Goal: Check status: Check status

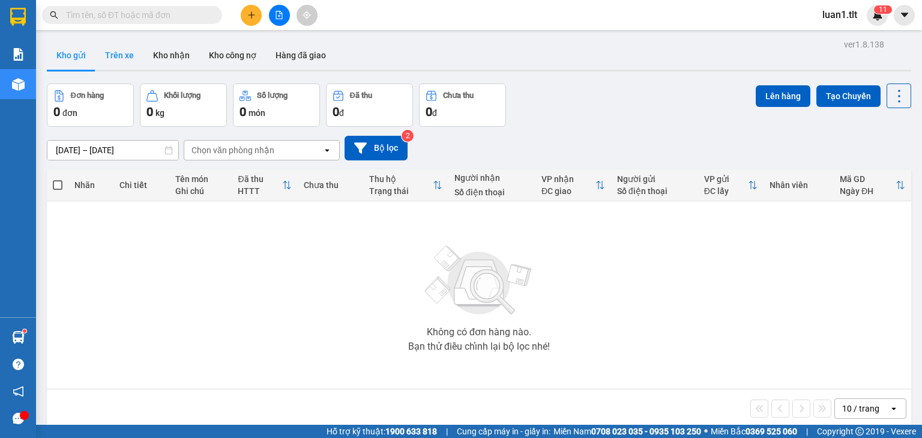
click at [109, 53] on button "Trên xe" at bounding box center [119, 55] width 48 height 29
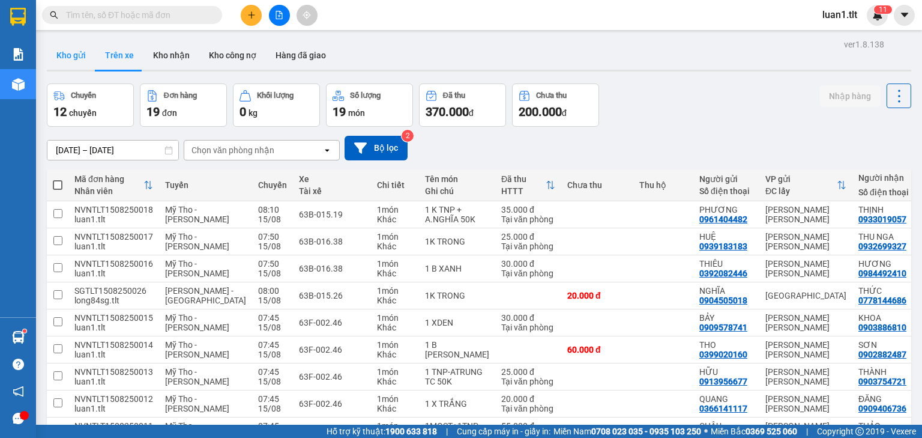
click at [51, 57] on button "Kho gửi" at bounding box center [71, 55] width 49 height 29
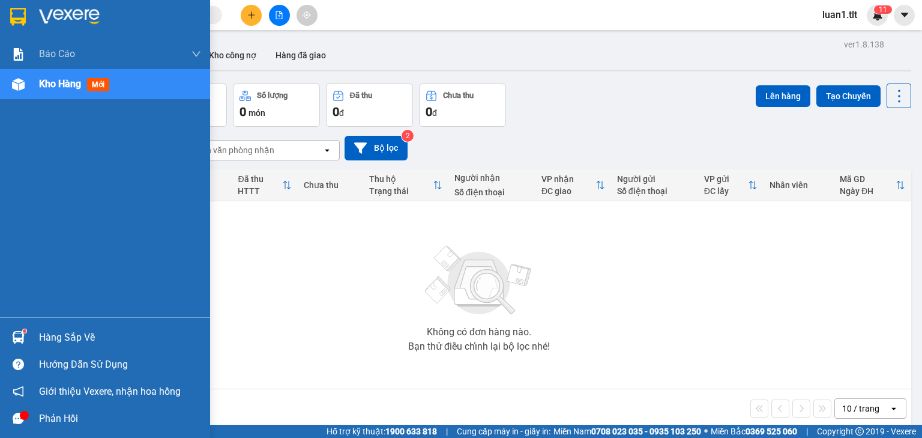
click at [5, 33] on div at bounding box center [105, 19] width 210 height 39
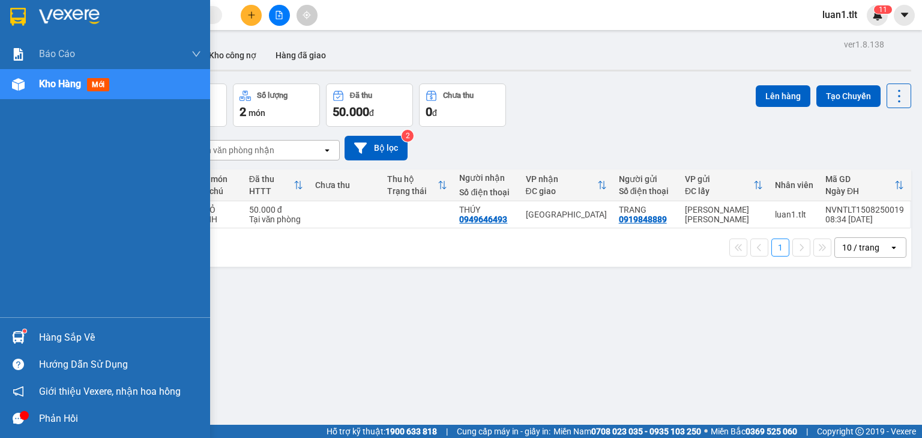
click at [17, 23] on img at bounding box center [18, 17] width 16 height 18
click at [20, 20] on img at bounding box center [18, 17] width 16 height 18
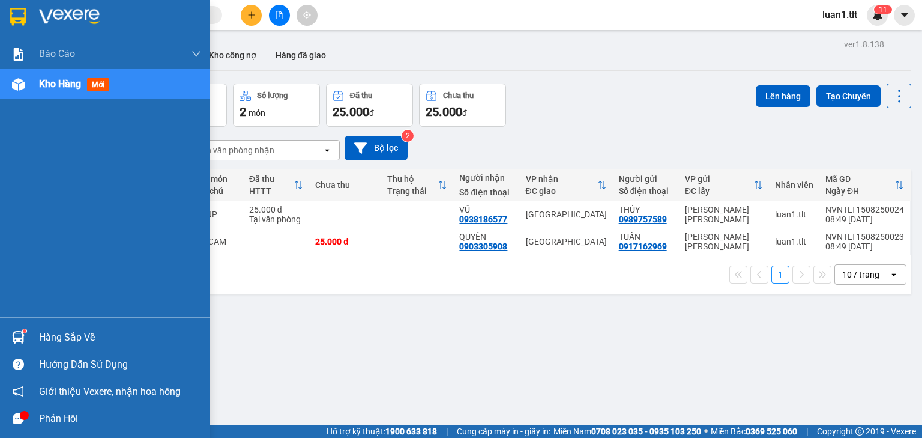
click at [21, 331] on img at bounding box center [18, 337] width 13 height 13
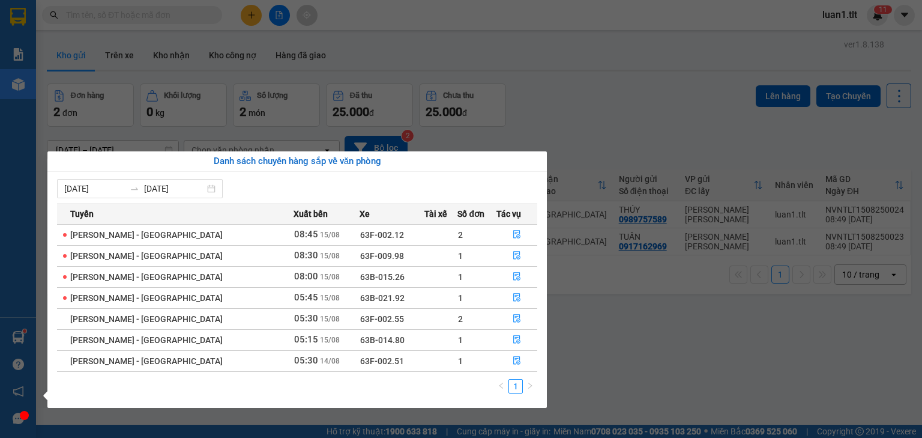
click at [619, 354] on section "Kết quả [PERSON_NAME] ( 10000 ) Bộ lọc Ngày tạo [PERSON_NAME] nhất Mã ĐH Trạng …" at bounding box center [461, 219] width 922 height 438
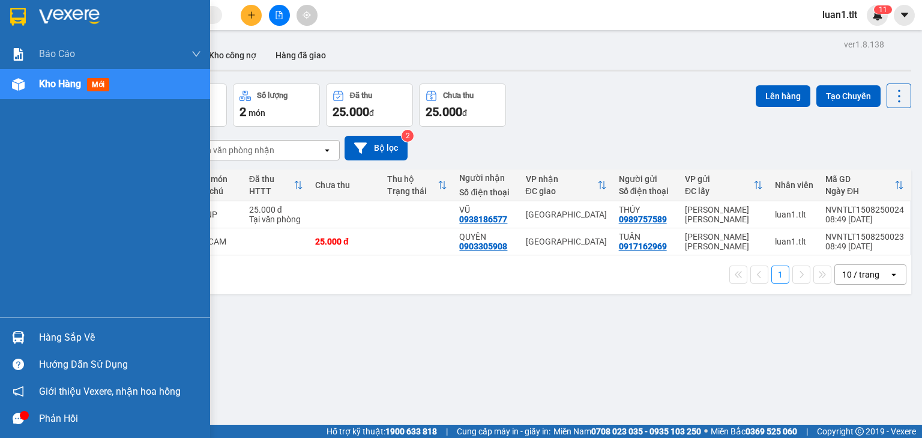
click at [5, 16] on div at bounding box center [105, 19] width 210 height 39
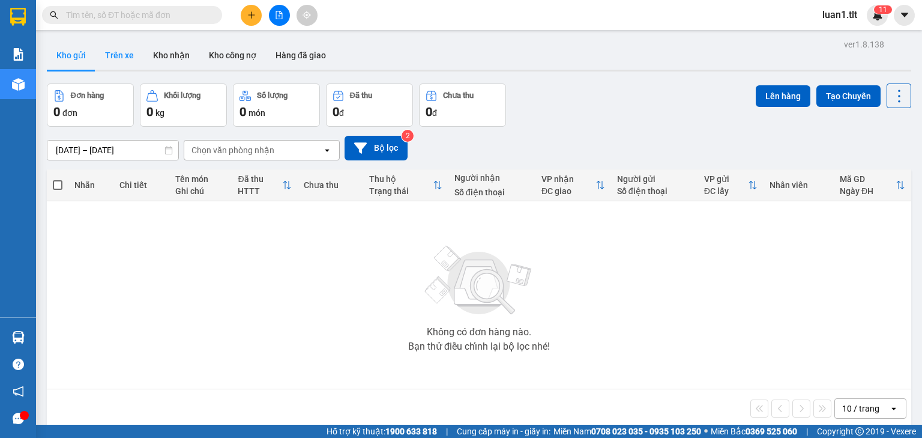
click at [125, 59] on button "Trên xe" at bounding box center [119, 55] width 48 height 29
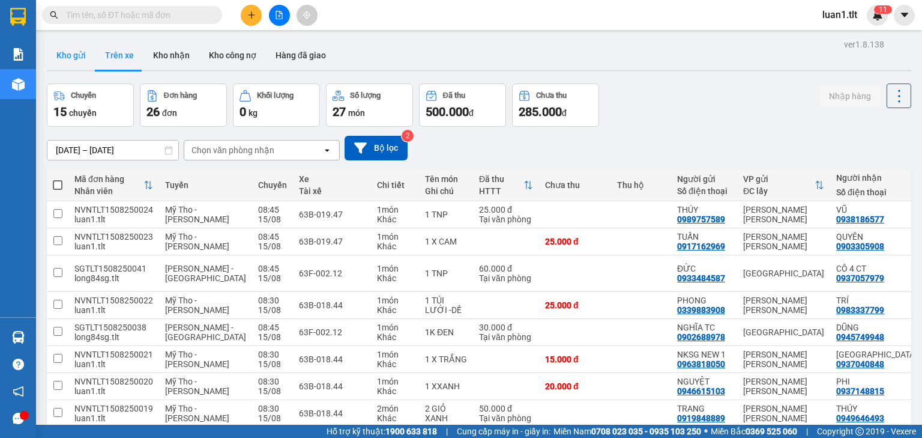
click at [70, 65] on button "Kho gửi" at bounding box center [71, 55] width 49 height 29
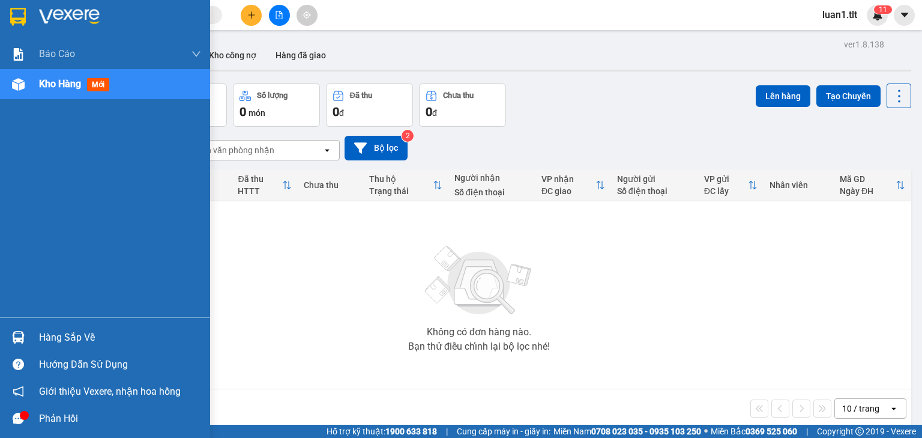
click at [21, 325] on div "Hàng sắp về" at bounding box center [105, 337] width 210 height 27
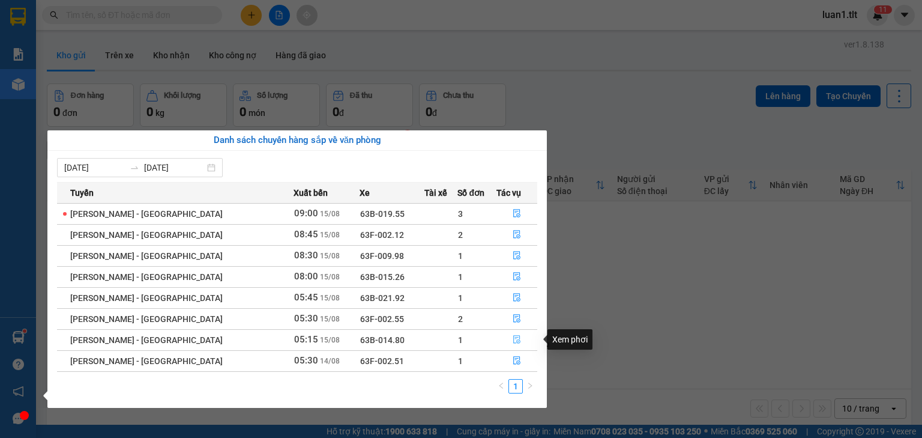
click at [514, 336] on icon "file-done" at bounding box center [516, 340] width 7 height 8
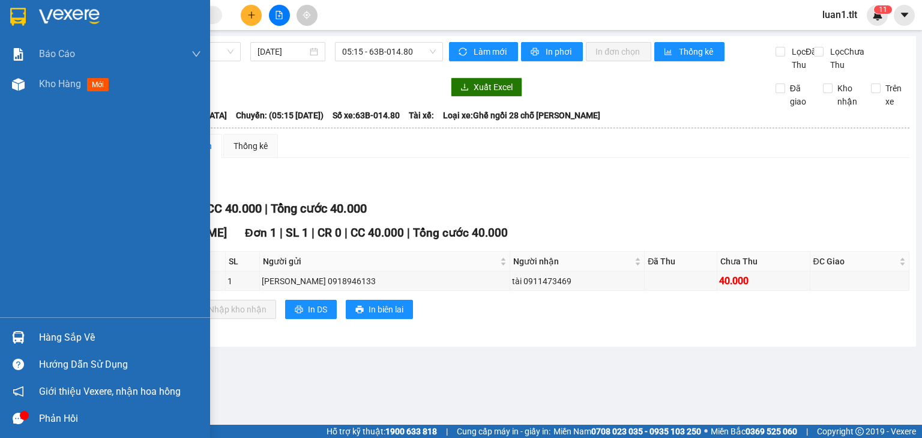
click at [28, 336] on div at bounding box center [18, 337] width 21 height 21
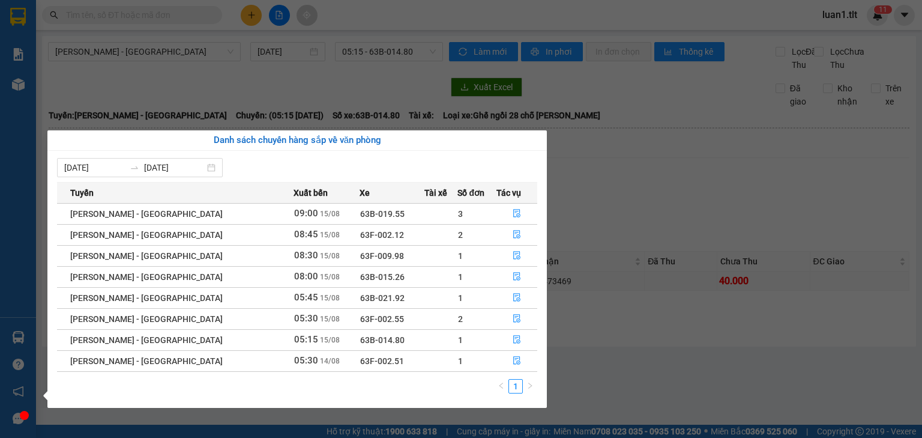
click at [10, 22] on div "Báo cáo Báo cáo dòng tiền (Nhân Viên) Doanh số tạo đơn theo VP gửi (nhân viên) …" at bounding box center [18, 219] width 36 height 438
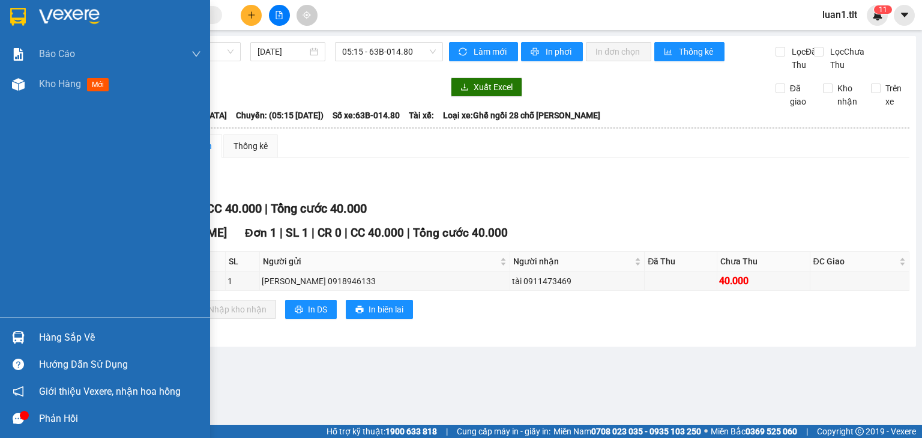
click at [30, 13] on div at bounding box center [105, 19] width 210 height 39
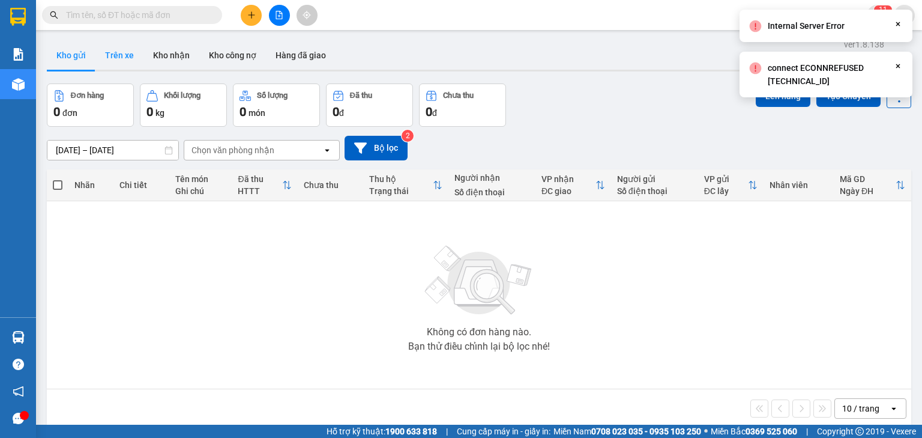
click at [121, 55] on button "Trên xe" at bounding box center [119, 55] width 48 height 29
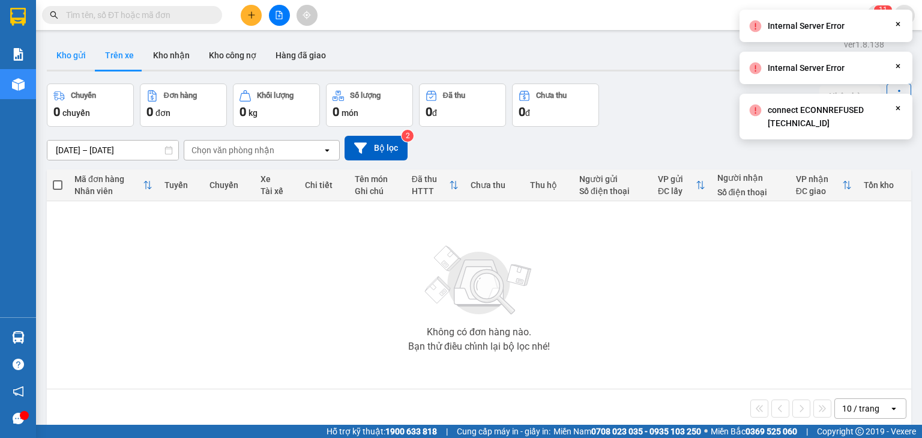
click at [72, 59] on button "Kho gửi" at bounding box center [71, 55] width 49 height 29
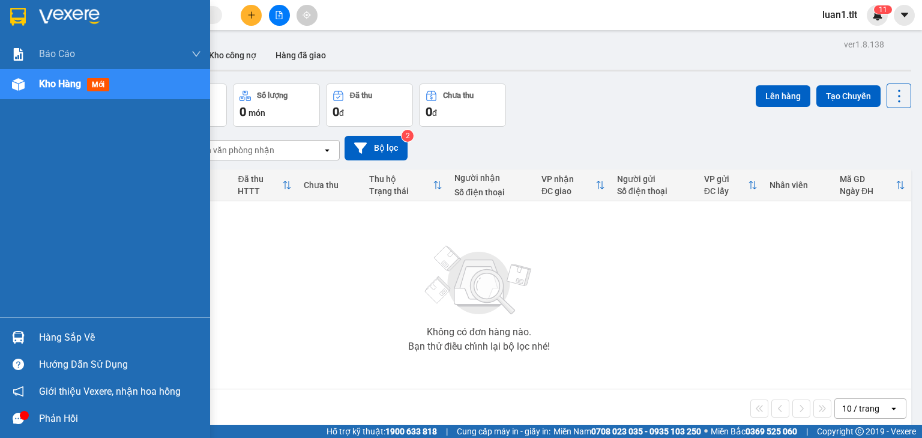
click at [26, 338] on div at bounding box center [18, 337] width 21 height 21
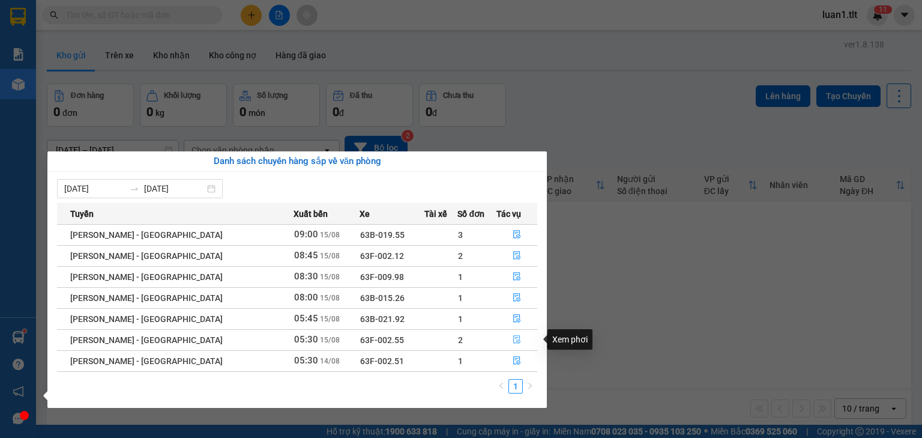
click at [513, 339] on icon "file-done" at bounding box center [517, 339] width 8 height 8
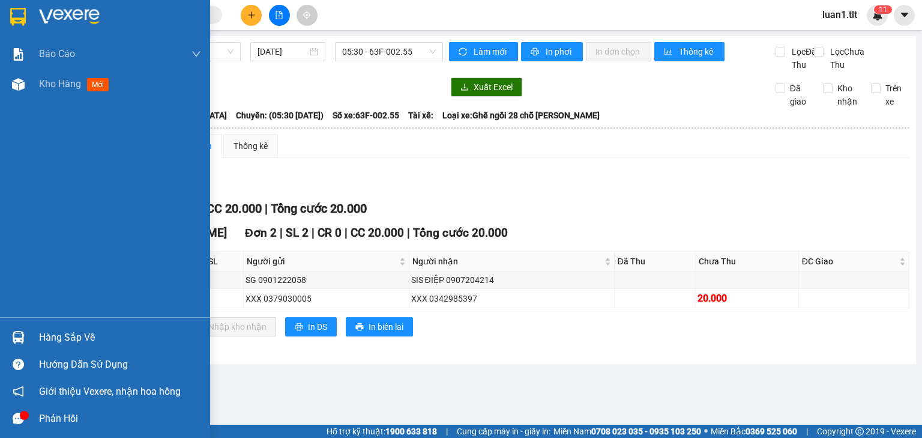
click at [26, 327] on div at bounding box center [18, 337] width 21 height 21
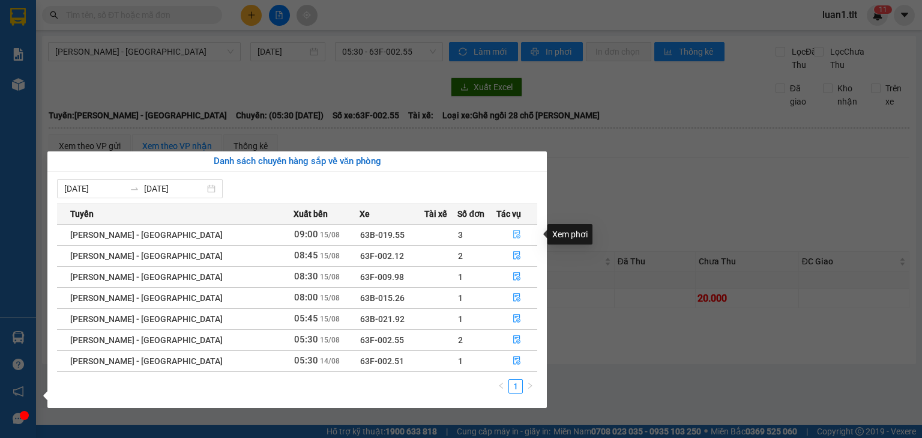
click at [498, 229] on button "button" at bounding box center [517, 234] width 40 height 19
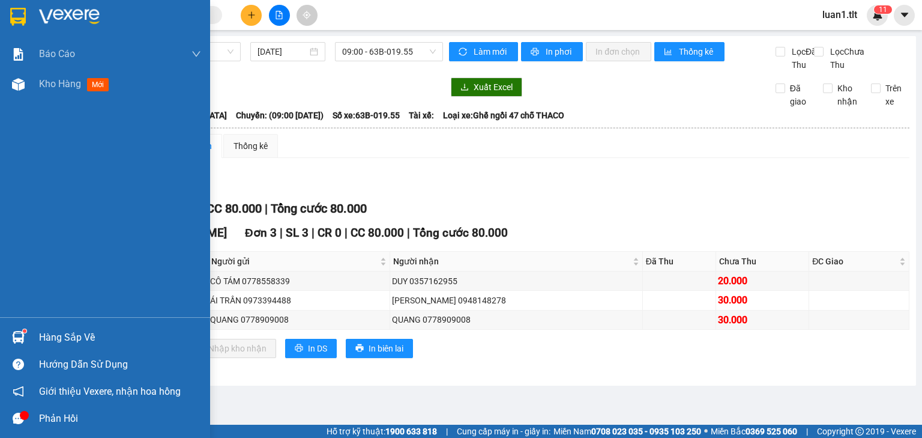
click at [32, 21] on div at bounding box center [105, 19] width 210 height 39
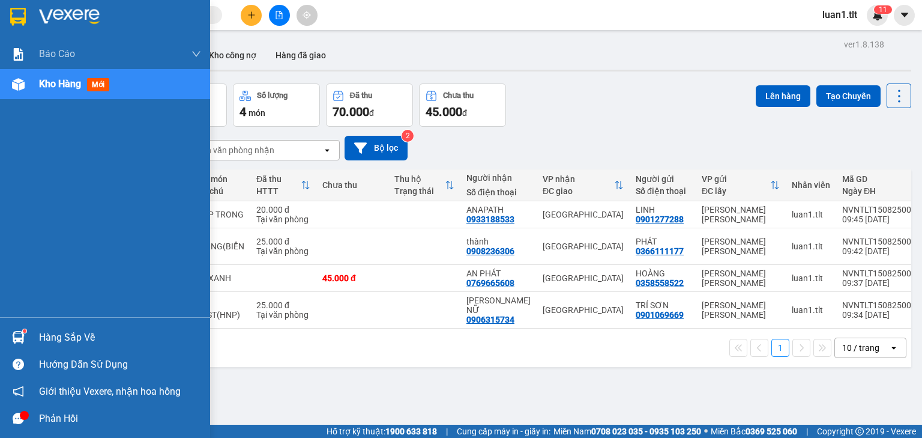
click at [11, 325] on div "Hàng sắp về" at bounding box center [105, 337] width 210 height 27
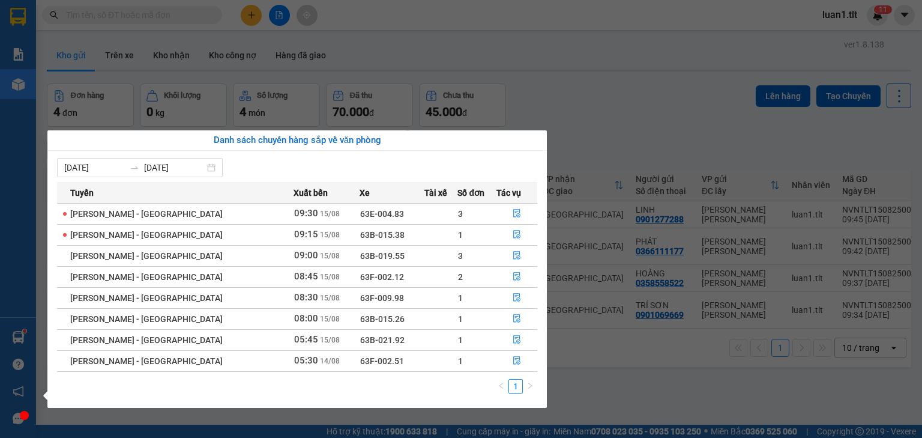
click at [605, 373] on section "Kết quả [PERSON_NAME] ( 10000 ) Bộ lọc Ngày tạo [PERSON_NAME] nhất Mã ĐH Trạng …" at bounding box center [461, 219] width 922 height 438
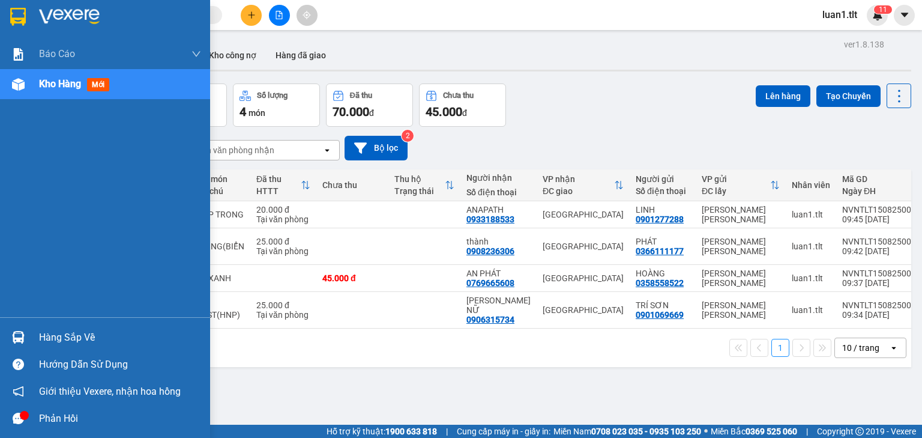
click at [8, 17] on div at bounding box center [18, 16] width 21 height 21
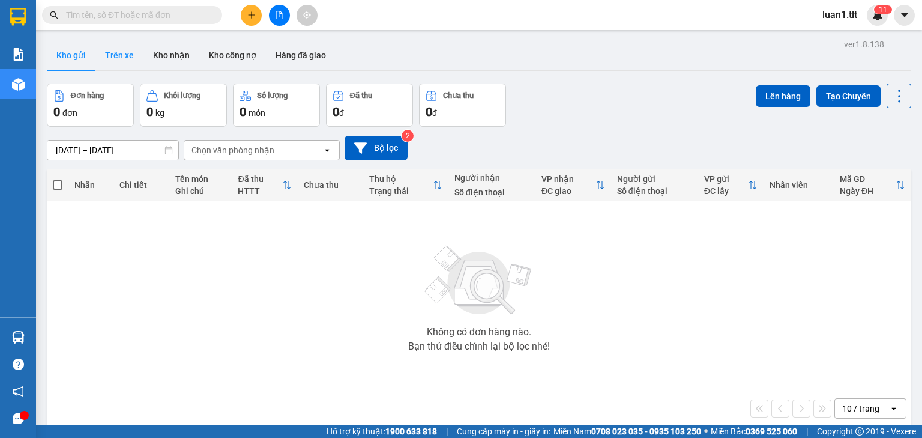
click at [103, 51] on button "Trên xe" at bounding box center [119, 55] width 48 height 29
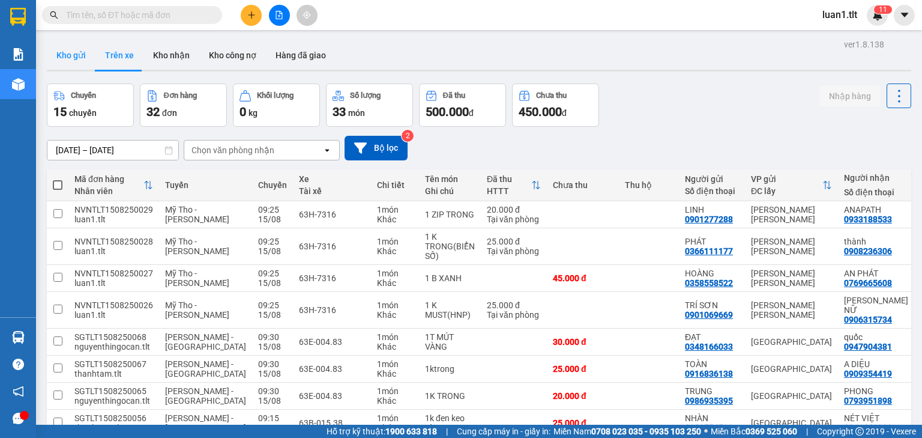
click at [75, 55] on button "Kho gửi" at bounding box center [71, 55] width 49 height 29
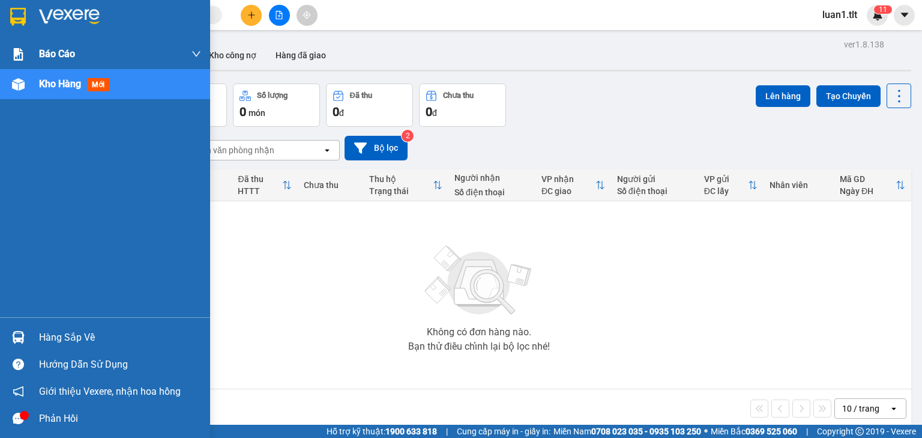
click at [22, 14] on img at bounding box center [18, 17] width 16 height 18
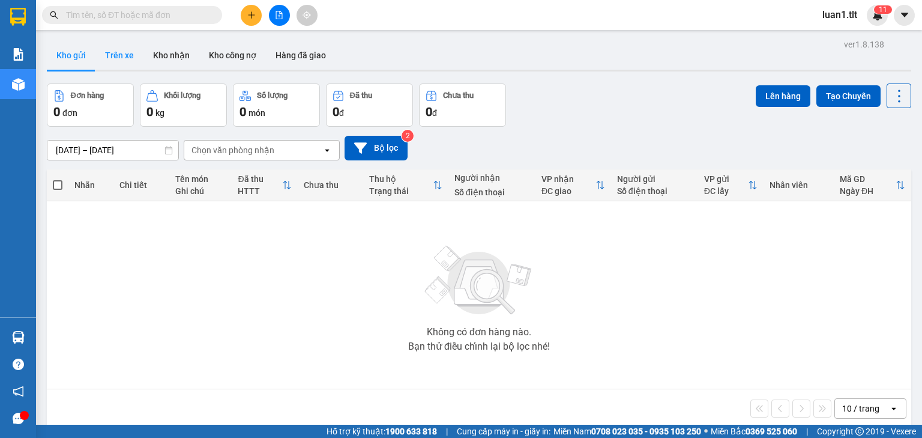
click at [120, 46] on button "Trên xe" at bounding box center [119, 55] width 48 height 29
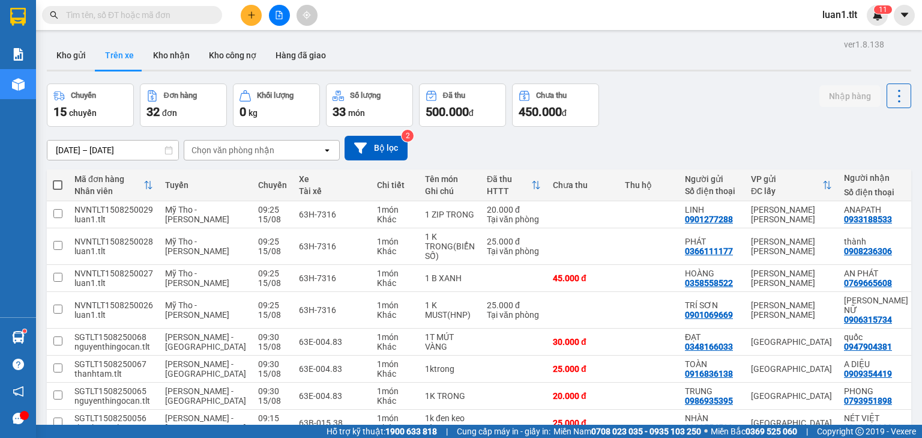
drag, startPoint x: 115, startPoint y: 2, endPoint x: 99, endPoint y: 19, distance: 22.9
click at [113, 4] on div "Kết quả [PERSON_NAME] ( 10000 ) Bộ lọc Ngày tạo [PERSON_NAME] nhất Mã ĐH Trạng …" at bounding box center [461, 15] width 922 height 30
click at [98, 17] on input "text" at bounding box center [137, 14] width 142 height 13
click at [67, 62] on button "Kho gửi" at bounding box center [71, 55] width 49 height 29
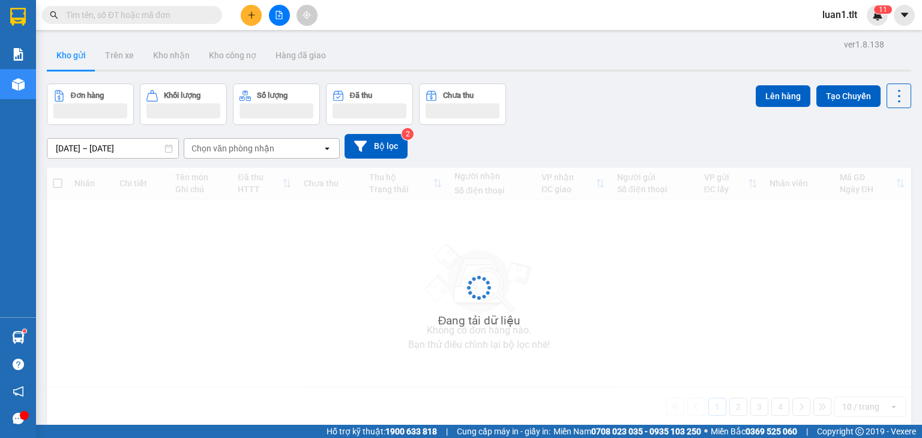
click at [82, 12] on input "text" at bounding box center [137, 14] width 142 height 13
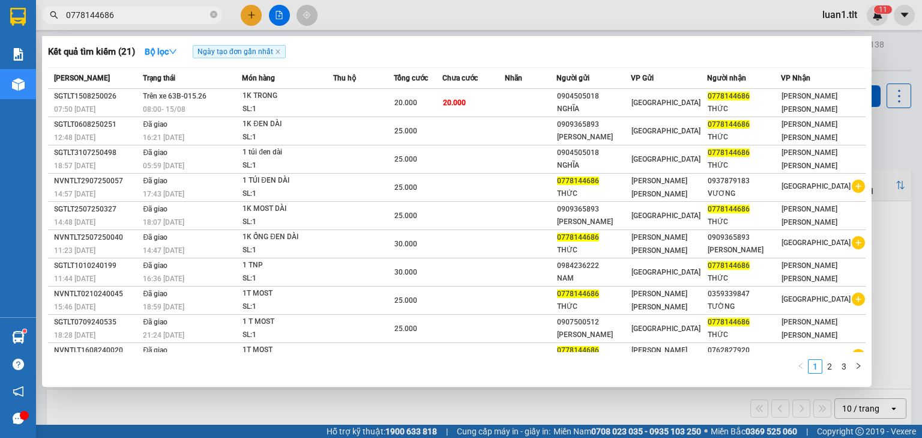
type input "0778144686"
click at [213, 13] on icon "close-circle" at bounding box center [213, 14] width 7 height 7
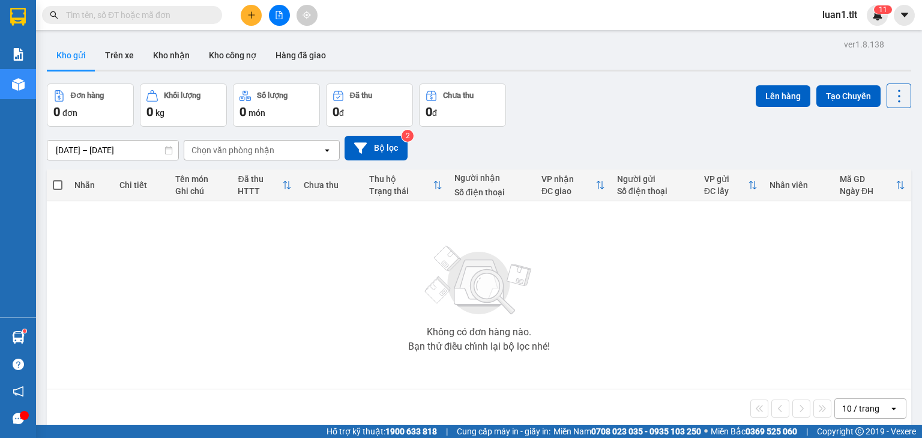
drag, startPoint x: 179, startPoint y: 26, endPoint x: 171, endPoint y: 22, distance: 8.9
click at [178, 26] on div "Kết quả [PERSON_NAME] ( 21 ) Bộ lọc Ngày tạo [PERSON_NAME] nhất Mã ĐH Trạng thá…" at bounding box center [461, 15] width 922 height 30
click at [171, 22] on span at bounding box center [132, 15] width 180 height 18
click at [163, 17] on input "text" at bounding box center [137, 14] width 142 height 13
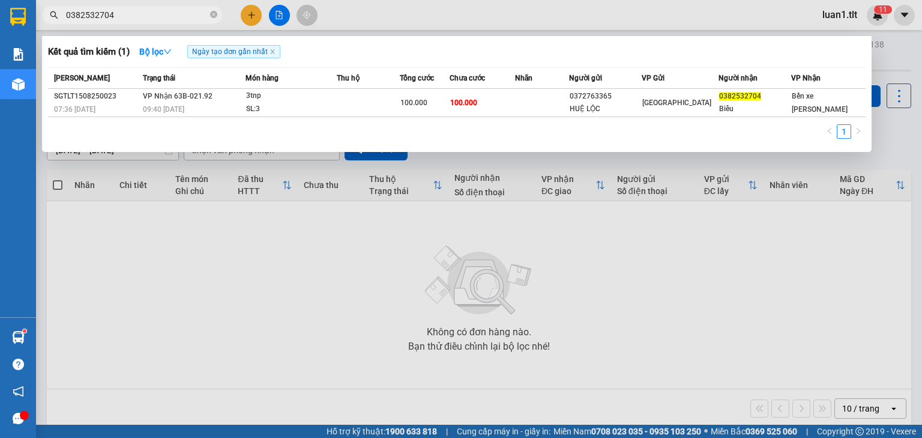
type input "0382532704"
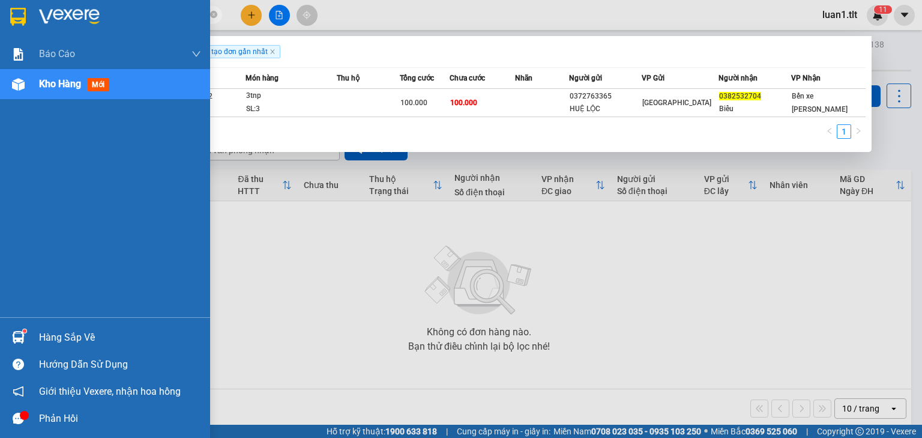
click at [26, 345] on div at bounding box center [18, 337] width 21 height 21
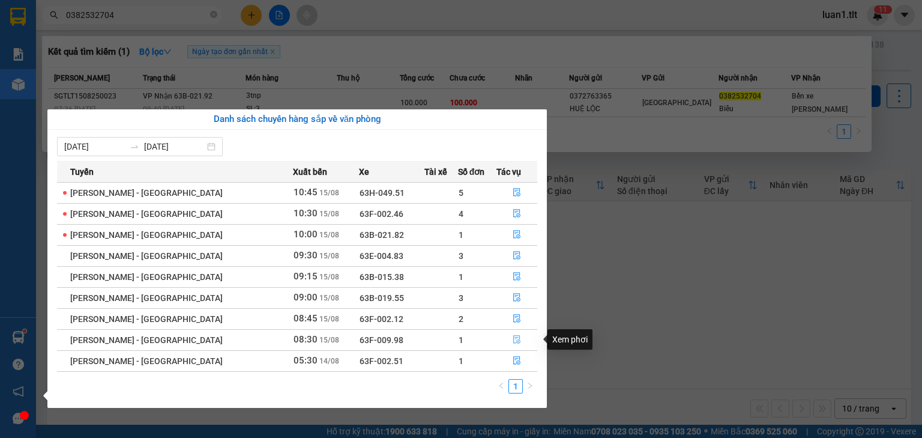
click at [513, 340] on icon "file-done" at bounding box center [517, 339] width 8 height 8
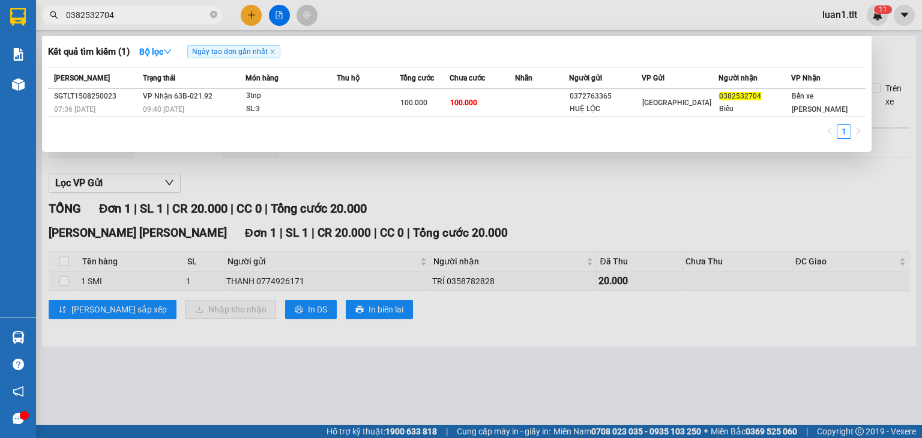
click at [455, 349] on div at bounding box center [461, 219] width 922 height 438
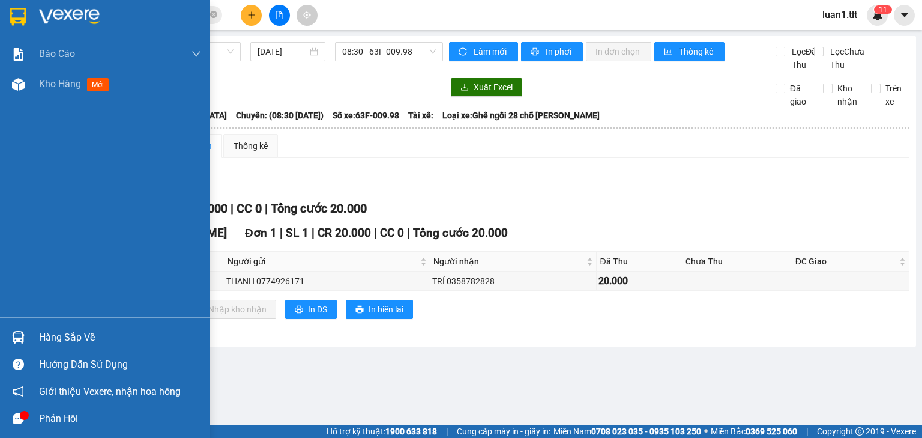
click at [29, 19] on div at bounding box center [105, 19] width 210 height 39
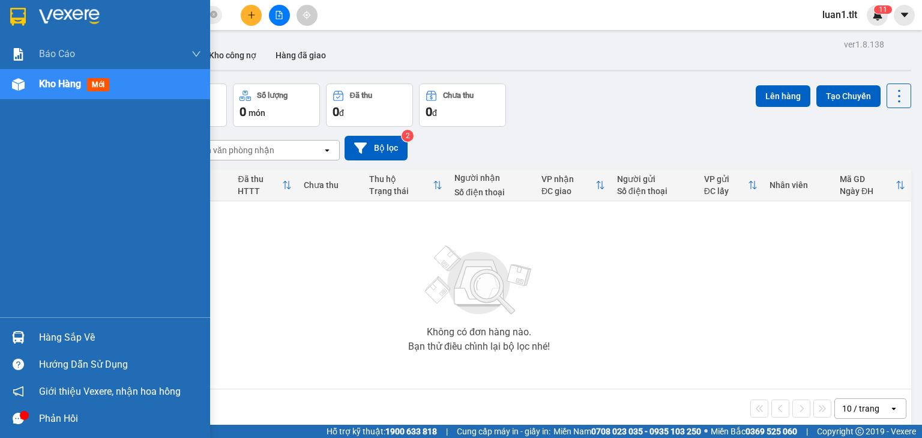
click at [23, 10] on img at bounding box center [18, 17] width 16 height 18
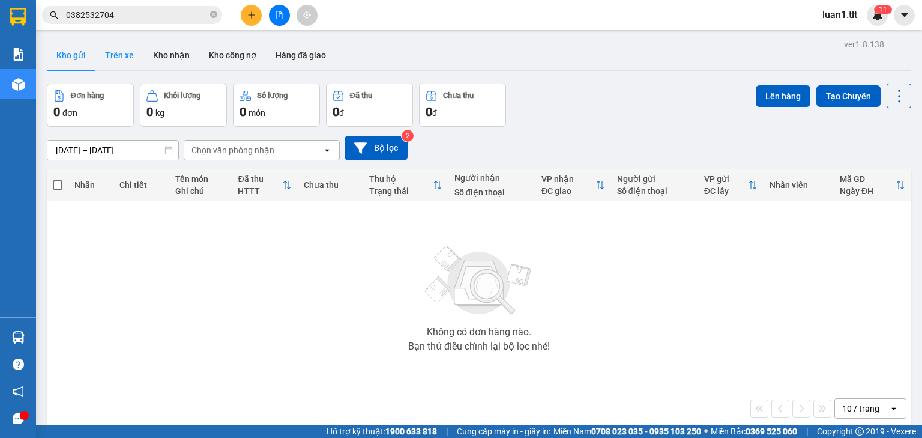
click at [120, 60] on button "Trên xe" at bounding box center [119, 55] width 48 height 29
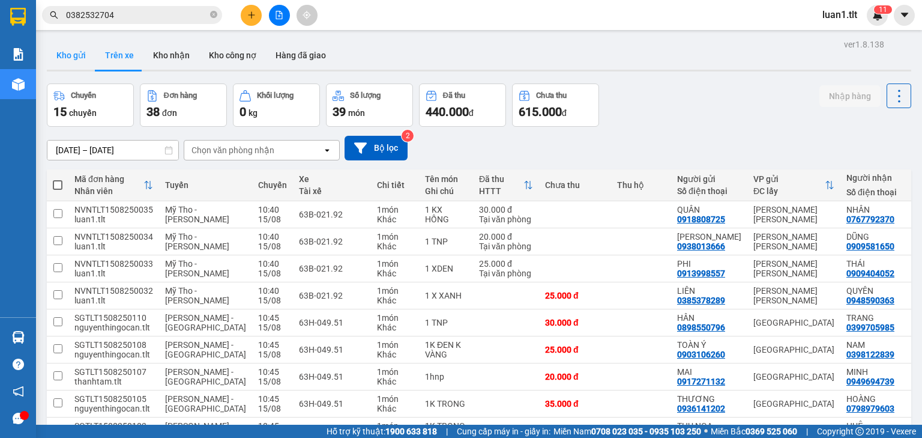
click at [75, 57] on button "Kho gửi" at bounding box center [71, 55] width 49 height 29
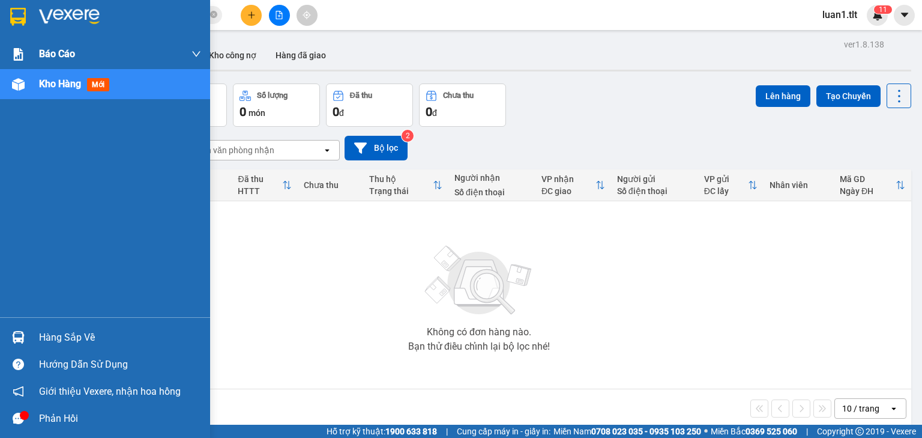
drag, startPoint x: 22, startPoint y: 17, endPoint x: 147, endPoint y: 44, distance: 127.9
click at [22, 17] on img at bounding box center [18, 17] width 16 height 18
click at [23, 8] on img at bounding box center [18, 17] width 16 height 18
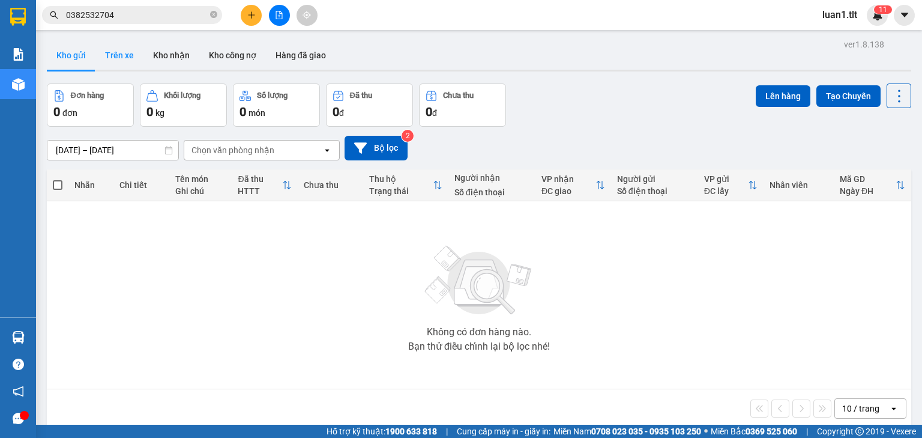
click at [113, 59] on button "Trên xe" at bounding box center [119, 55] width 48 height 29
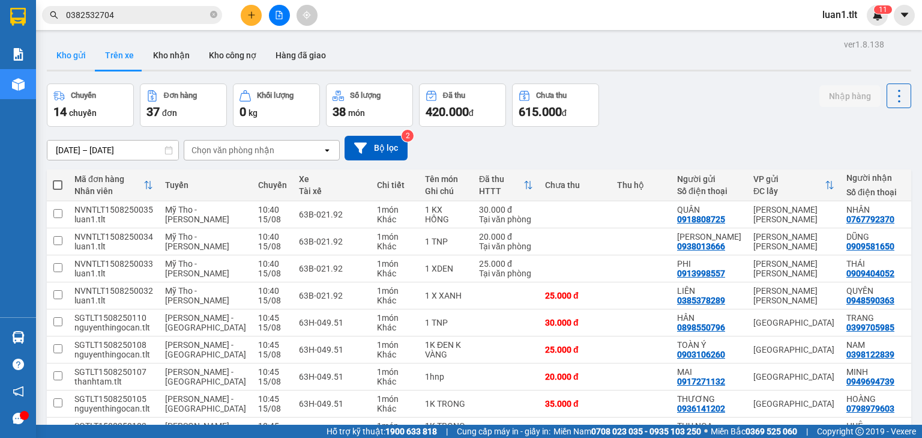
click at [67, 61] on button "Kho gửi" at bounding box center [71, 55] width 49 height 29
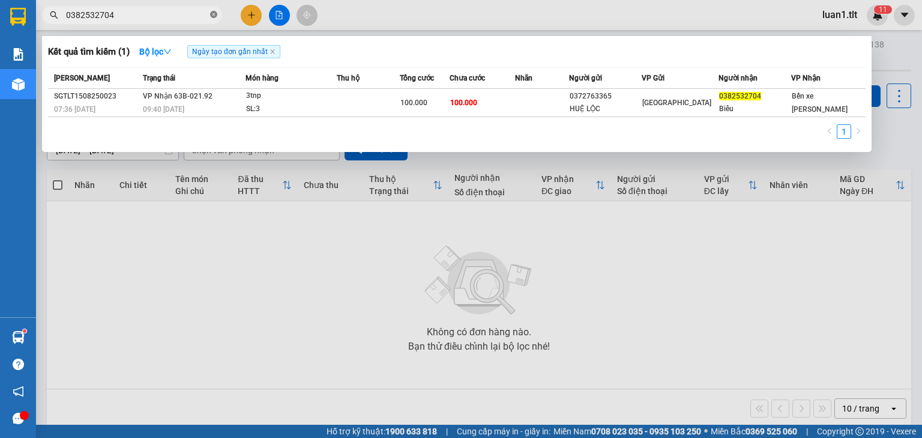
click at [215, 14] on icon "close-circle" at bounding box center [213, 14] width 7 height 7
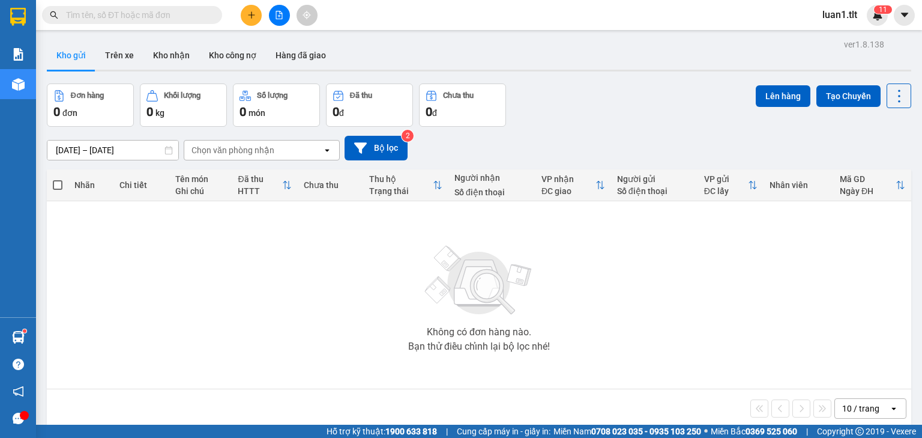
click at [199, 18] on input "text" at bounding box center [137, 14] width 142 height 13
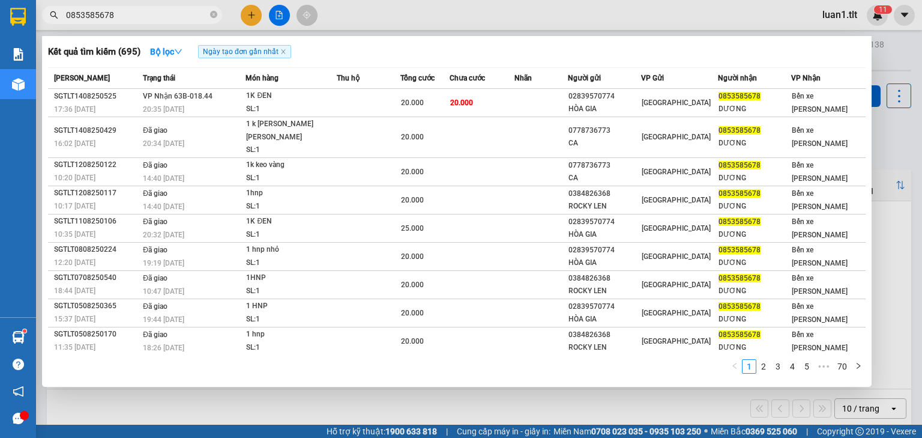
type input "0853585678"
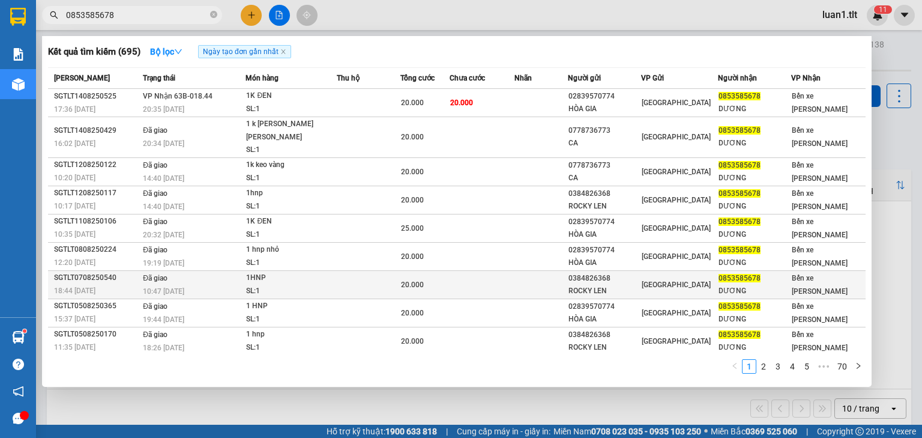
drag, startPoint x: 361, startPoint y: 277, endPoint x: 382, endPoint y: 279, distance: 20.5
click at [382, 279] on td at bounding box center [368, 284] width 63 height 28
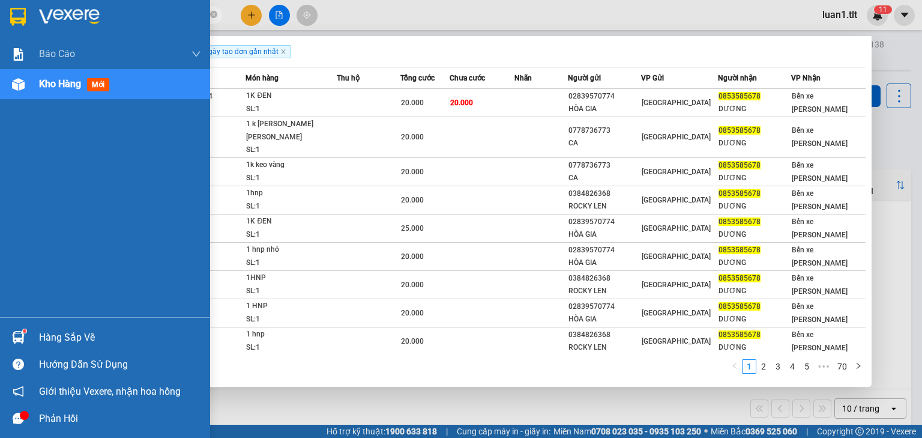
click at [26, 19] on div at bounding box center [18, 16] width 21 height 21
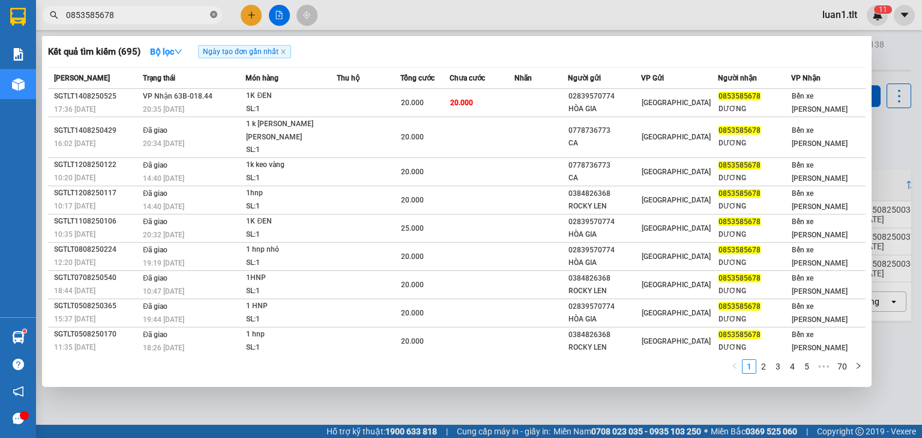
click at [216, 14] on icon "close-circle" at bounding box center [213, 14] width 7 height 7
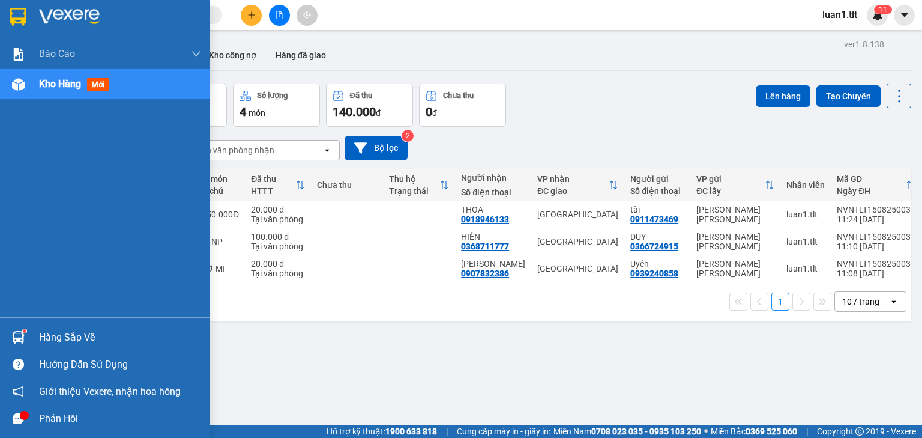
click at [20, 11] on img at bounding box center [18, 17] width 16 height 18
click at [14, 334] on img at bounding box center [18, 337] width 13 height 13
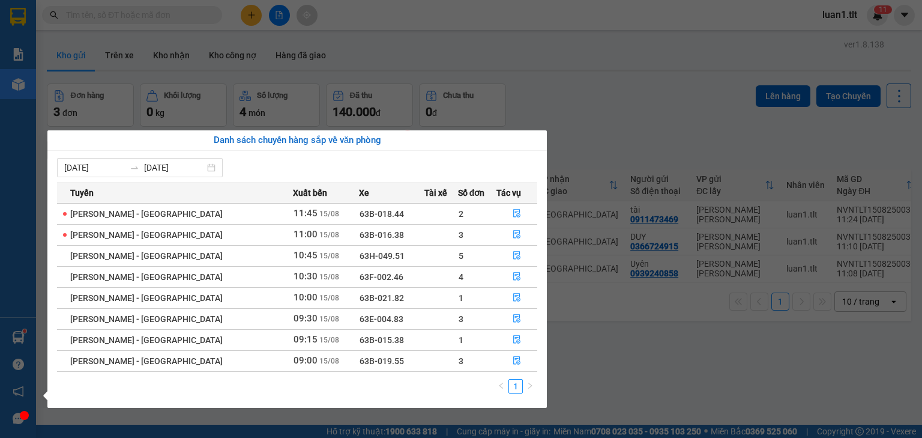
click at [628, 375] on section "Kết quả [PERSON_NAME] ( 695 ) Bộ lọc Ngày tạo [PERSON_NAME] nhất Mã ĐH Trạng th…" at bounding box center [461, 219] width 922 height 438
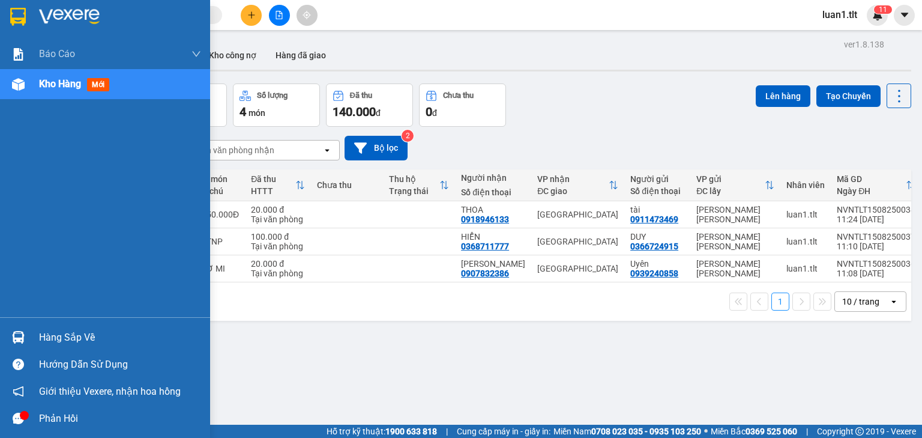
drag, startPoint x: 7, startPoint y: 8, endPoint x: 133, endPoint y: 74, distance: 141.8
click at [8, 8] on div at bounding box center [18, 16] width 21 height 21
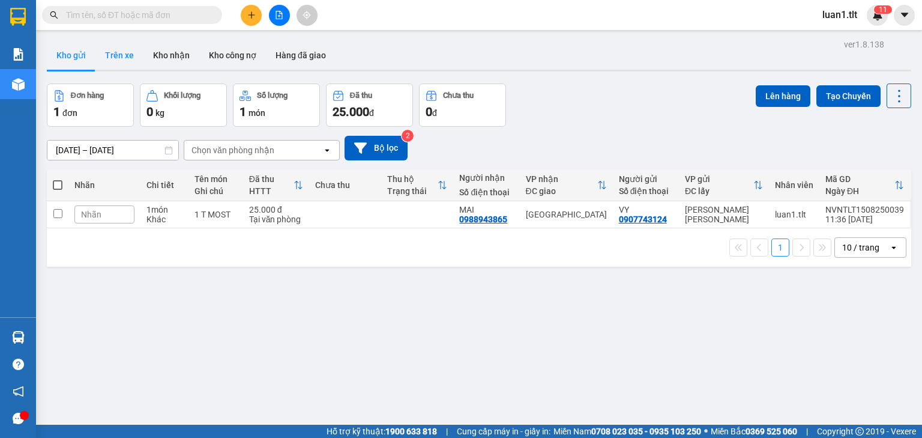
click at [118, 58] on button "Trên xe" at bounding box center [119, 55] width 48 height 29
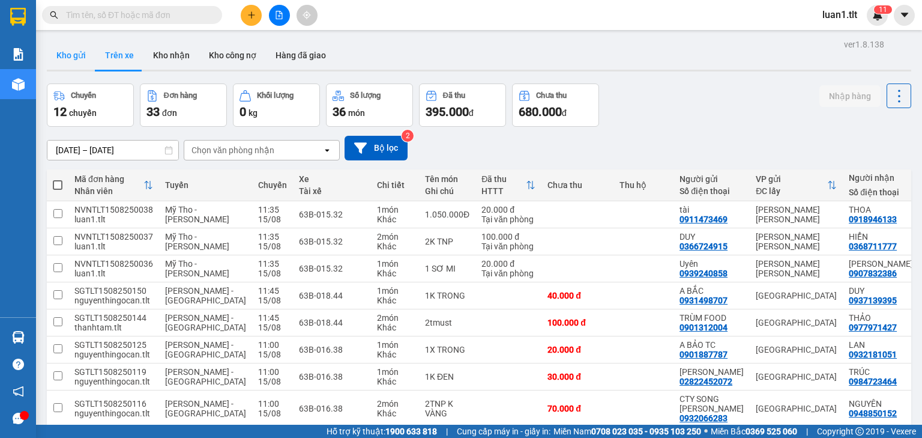
click at [69, 58] on button "Kho gửi" at bounding box center [71, 55] width 49 height 29
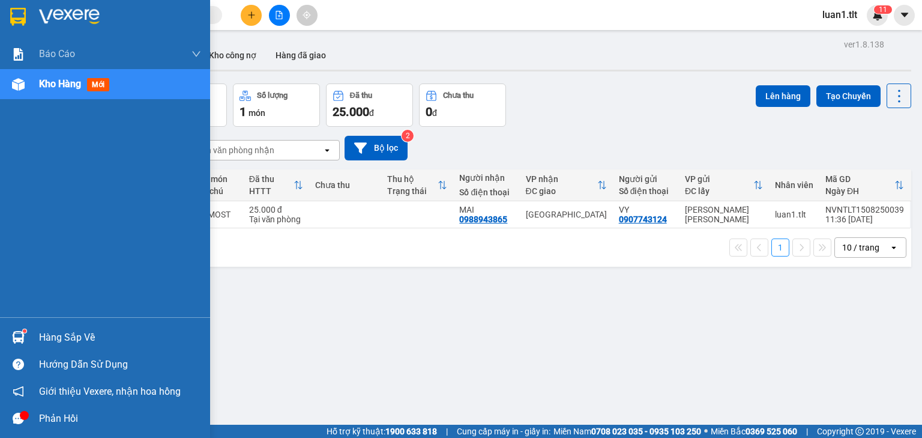
click at [22, 331] on img at bounding box center [18, 337] width 13 height 13
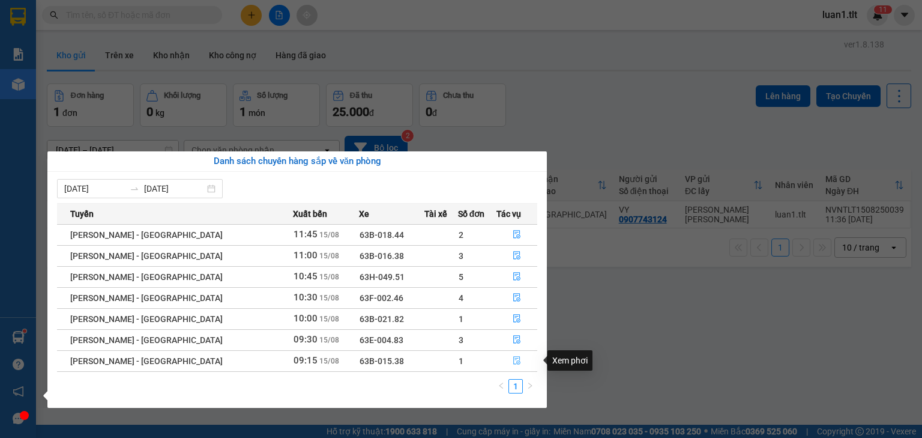
click at [508, 358] on button "button" at bounding box center [517, 360] width 40 height 19
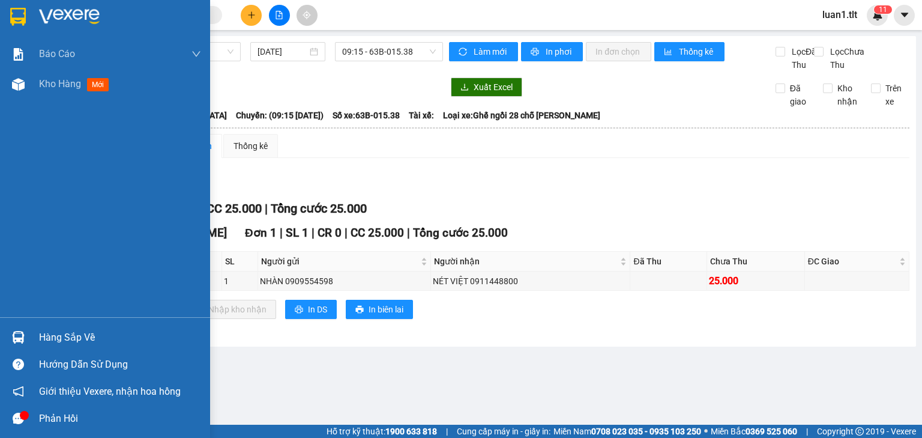
click at [11, 20] on img at bounding box center [18, 17] width 16 height 18
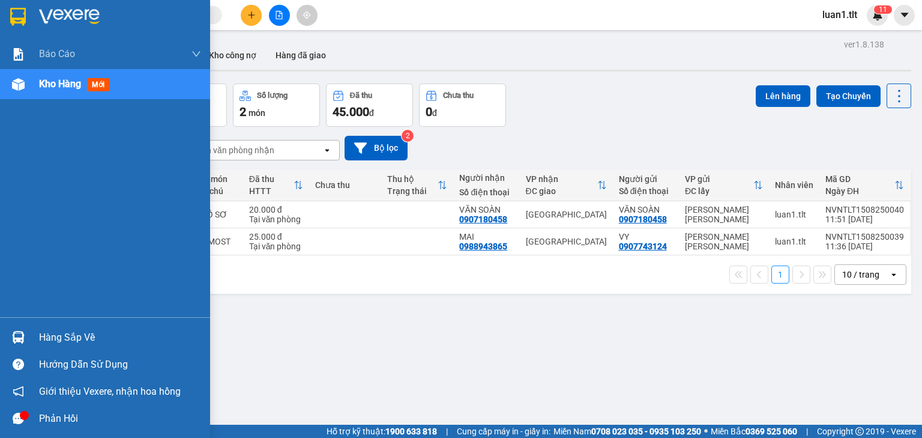
click at [30, 344] on div "Hàng sắp về" at bounding box center [105, 337] width 210 height 27
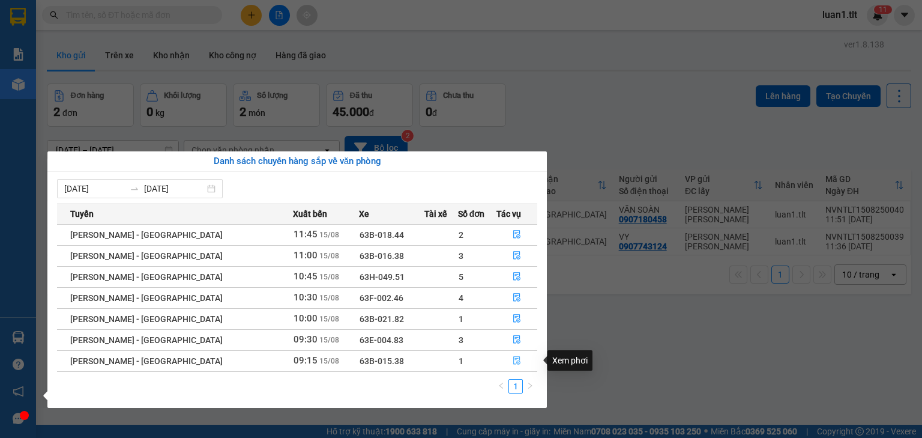
click at [514, 365] on span "file-done" at bounding box center [517, 361] width 8 height 10
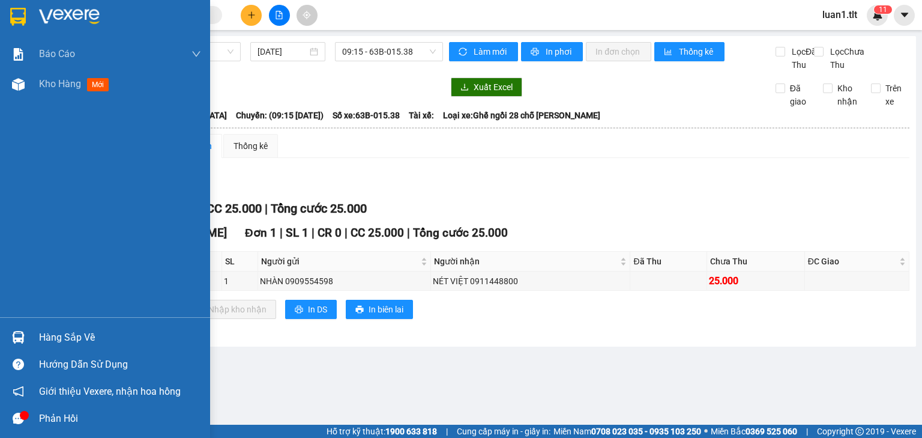
drag, startPoint x: 28, startPoint y: 14, endPoint x: 34, endPoint y: 0, distance: 15.3
click at [28, 13] on div at bounding box center [18, 16] width 21 height 21
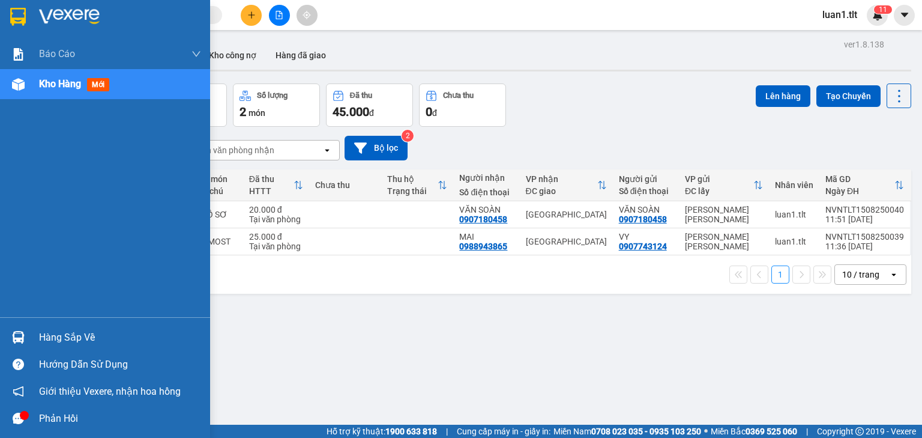
click at [1, 5] on div at bounding box center [105, 19] width 210 height 39
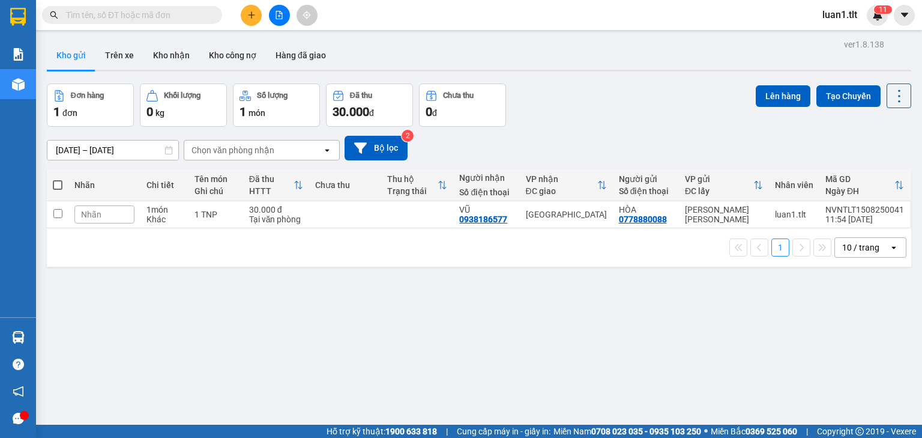
click at [103, 22] on span at bounding box center [132, 15] width 180 height 18
click at [103, 20] on input "text" at bounding box center [137, 14] width 142 height 13
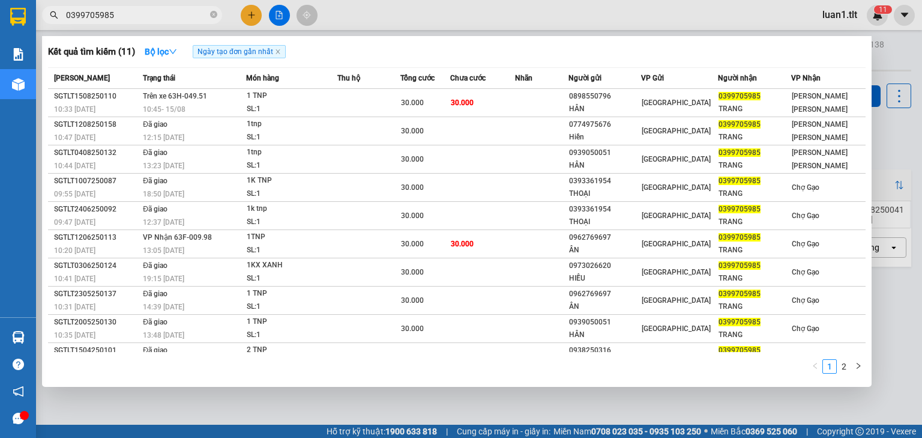
click at [157, 11] on input "0399705985" at bounding box center [137, 14] width 142 height 13
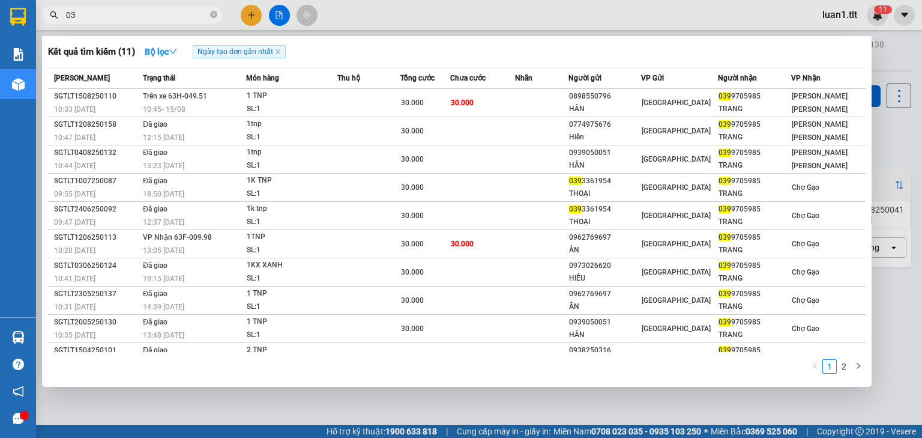
type input "0"
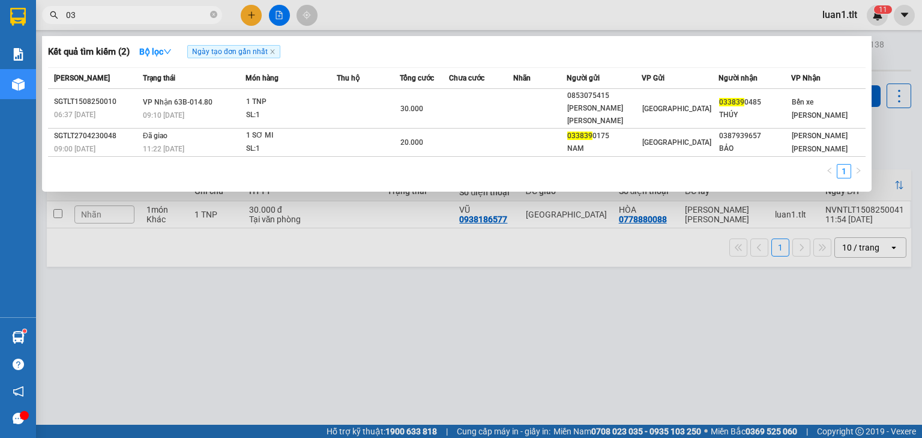
type input "0"
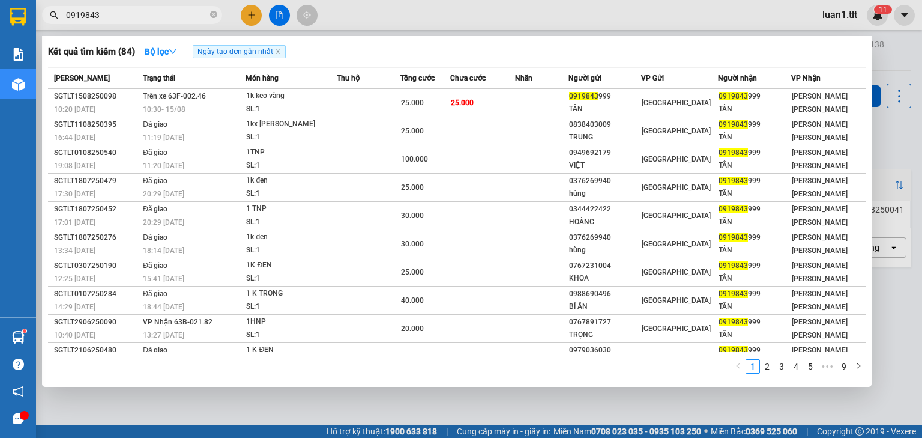
type input "0919843"
